Goal: Task Accomplishment & Management: Complete application form

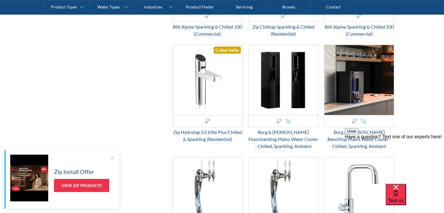
scroll to position [350, 0]
drag, startPoint x: 4, startPoint y: 9, endPoint x: 337, endPoint y: 137, distance: 357.1
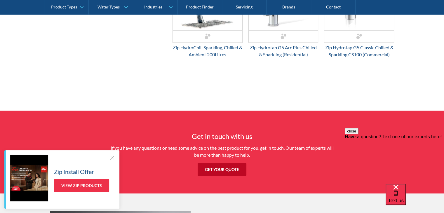
scroll to position [652, 0]
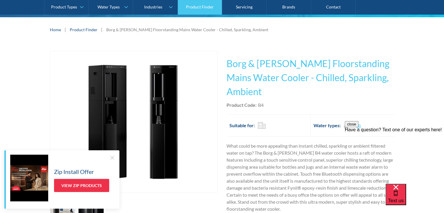
scroll to position [96, 0]
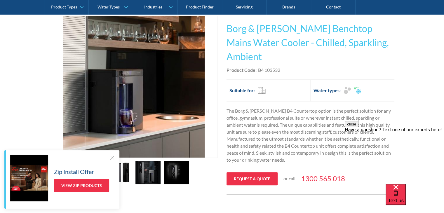
scroll to position [131, 0]
click at [143, 69] on img "open lightbox" at bounding box center [134, 87] width 142 height 142
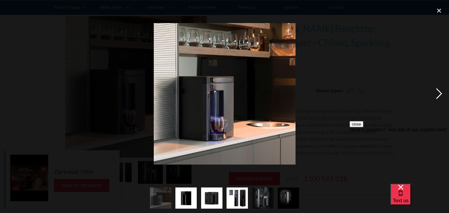
click at [437, 88] on div "next image" at bounding box center [439, 93] width 20 height 179
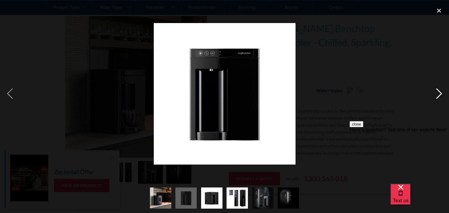
click at [437, 88] on div "next image" at bounding box center [439, 93] width 20 height 179
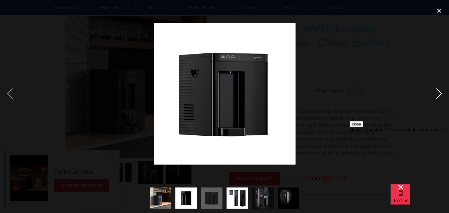
click at [437, 88] on div "next image" at bounding box center [439, 93] width 20 height 179
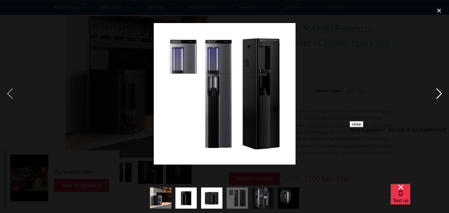
click at [437, 88] on div "next image" at bounding box center [439, 93] width 20 height 179
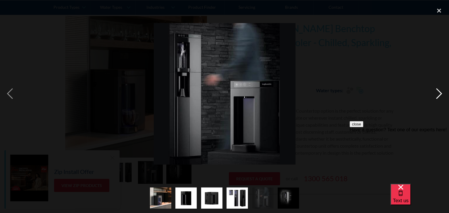
click at [437, 88] on div "next image" at bounding box center [439, 93] width 20 height 179
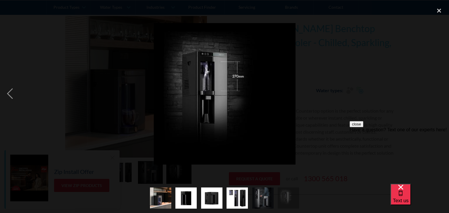
click at [437, 88] on div "next image" at bounding box center [439, 93] width 20 height 179
click at [439, 9] on div "close lightbox" at bounding box center [439, 10] width 20 height 13
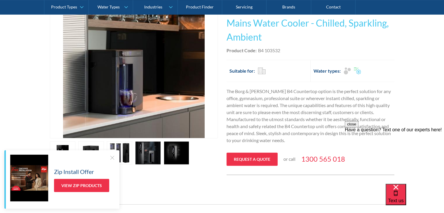
scroll to position [142, 0]
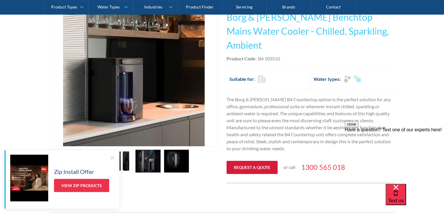
click at [257, 161] on link "Request a quote" at bounding box center [252, 167] width 51 height 13
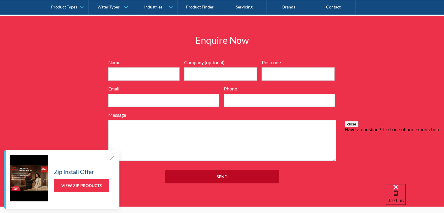
scroll to position [621, 0]
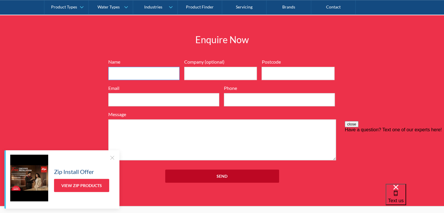
click at [148, 67] on input "Name" at bounding box center [143, 73] width 71 height 13
type input "rhys kirkland"
type input "4211"
type input "rhyskirkland@hotmail.com"
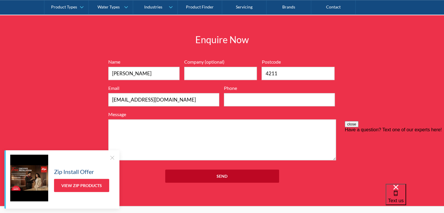
type input "0403221200"
click at [156, 119] on textarea "Message" at bounding box center [222, 139] width 228 height 41
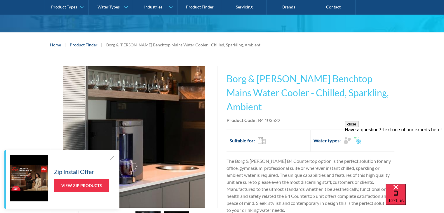
scroll to position [85, 0]
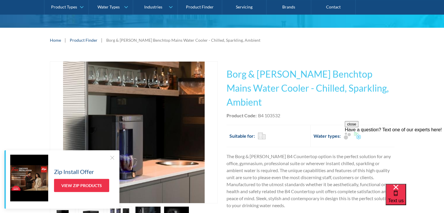
click at [111, 157] on div at bounding box center [112, 158] width 6 height 6
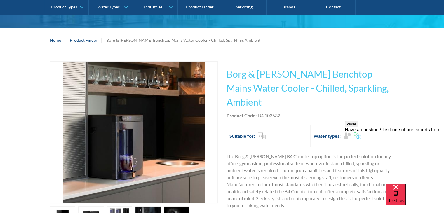
click at [359, 127] on button "close" at bounding box center [352, 124] width 14 height 6
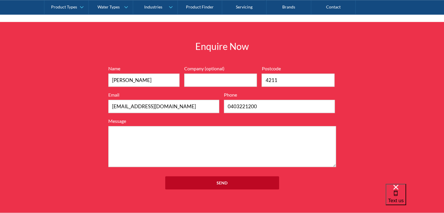
scroll to position [614, 0]
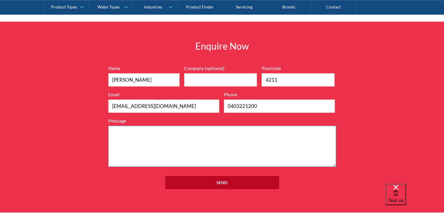
click at [205, 132] on textarea "Message" at bounding box center [222, 146] width 228 height 41
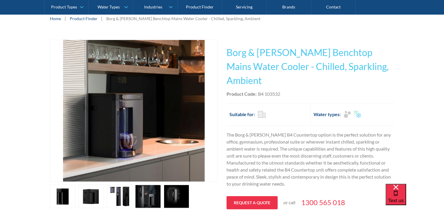
scroll to position [106, 0]
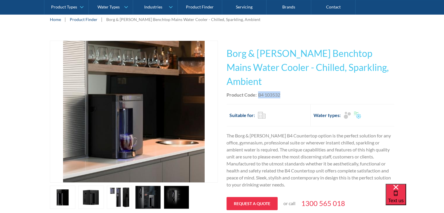
drag, startPoint x: 282, startPoint y: 80, endPoint x: 258, endPoint y: 77, distance: 23.8
click at [258, 91] on div "Product Code: B4 103532" at bounding box center [311, 94] width 168 height 7
copy div "B4 103532"
click at [258, 91] on div "B4 103532" at bounding box center [269, 94] width 22 height 7
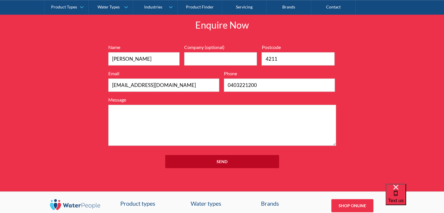
scroll to position [637, 0]
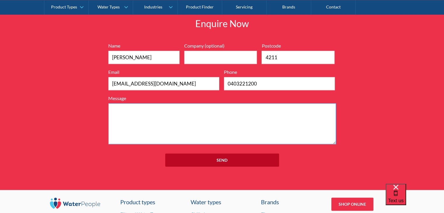
click at [193, 115] on textarea "Message" at bounding box center [222, 123] width 228 height 41
paste textarea "B4 103532"
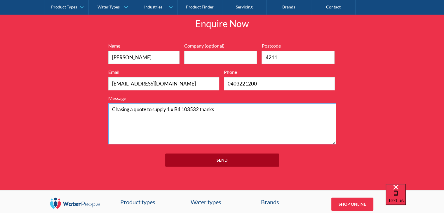
type textarea "Chasing a quote to supply 1 x B4 103532 thanks"
click at [216, 154] on input "Send" at bounding box center [222, 160] width 114 height 13
